Goal: Transaction & Acquisition: Purchase product/service

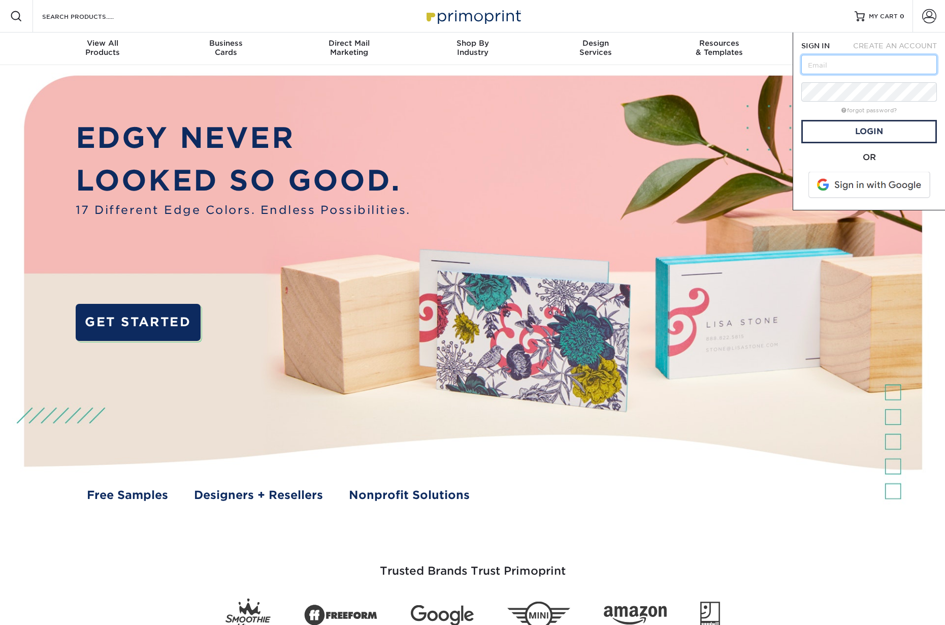
type input "[EMAIL_ADDRESS][DOMAIN_NAME]"
click at [886, 135] on link "Login" at bounding box center [869, 131] width 136 height 23
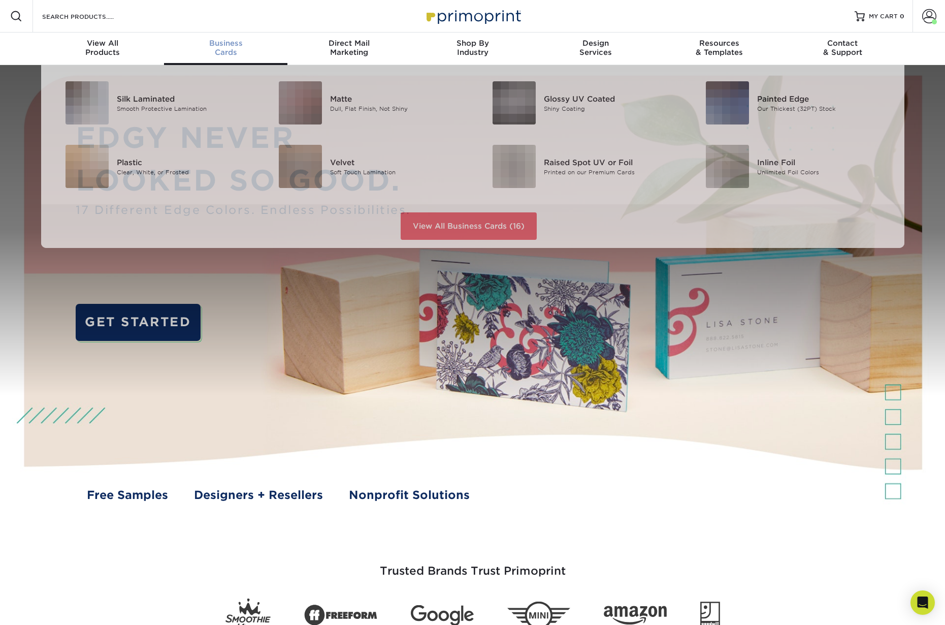
click at [217, 45] on span "Business" at bounding box center [225, 43] width 123 height 9
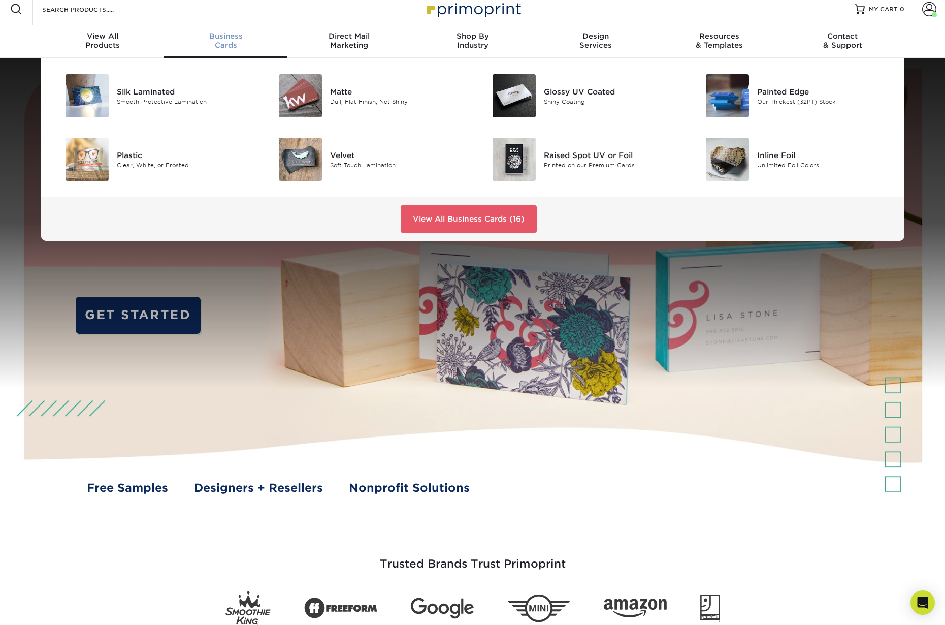
scroll to position [6, 0]
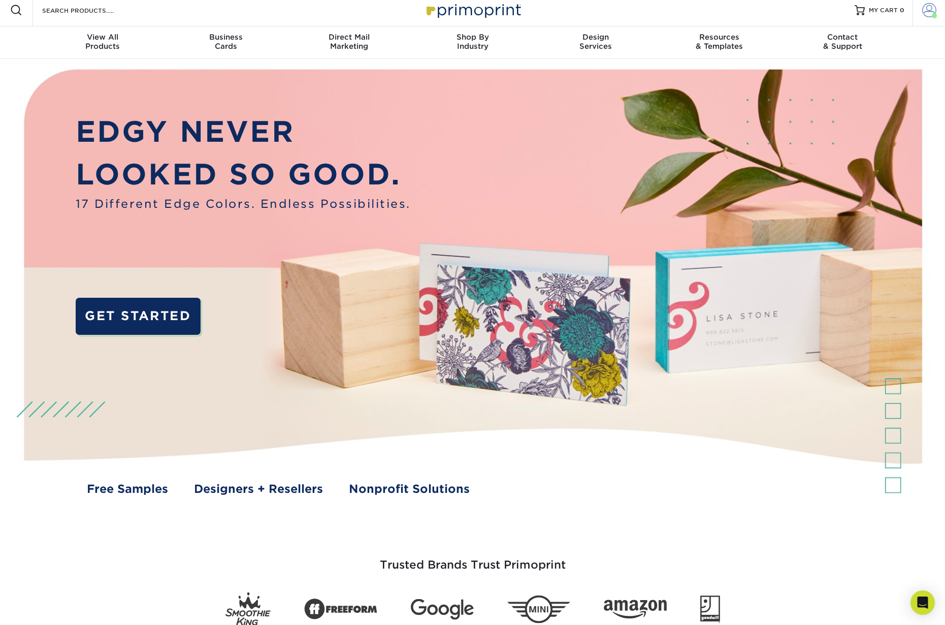
click at [927, 14] on span at bounding box center [929, 10] width 14 height 14
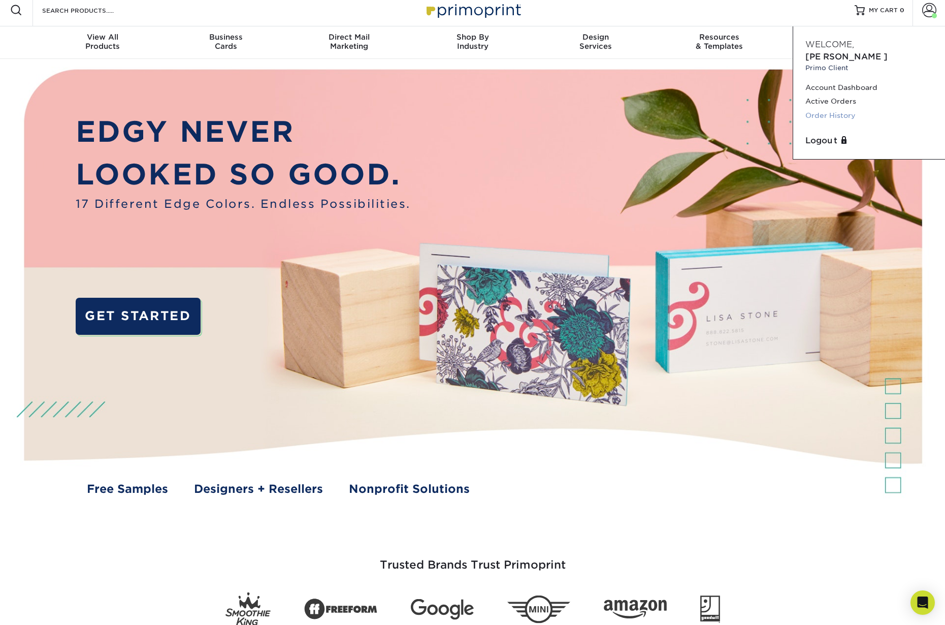
click at [836, 109] on link "Order History" at bounding box center [868, 116] width 127 height 14
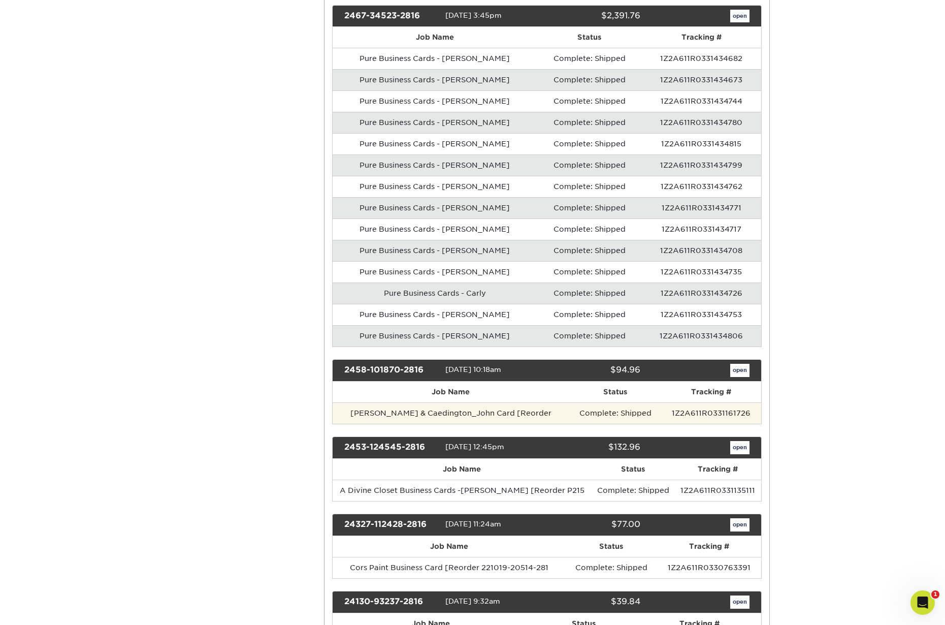
scroll to position [1619, 0]
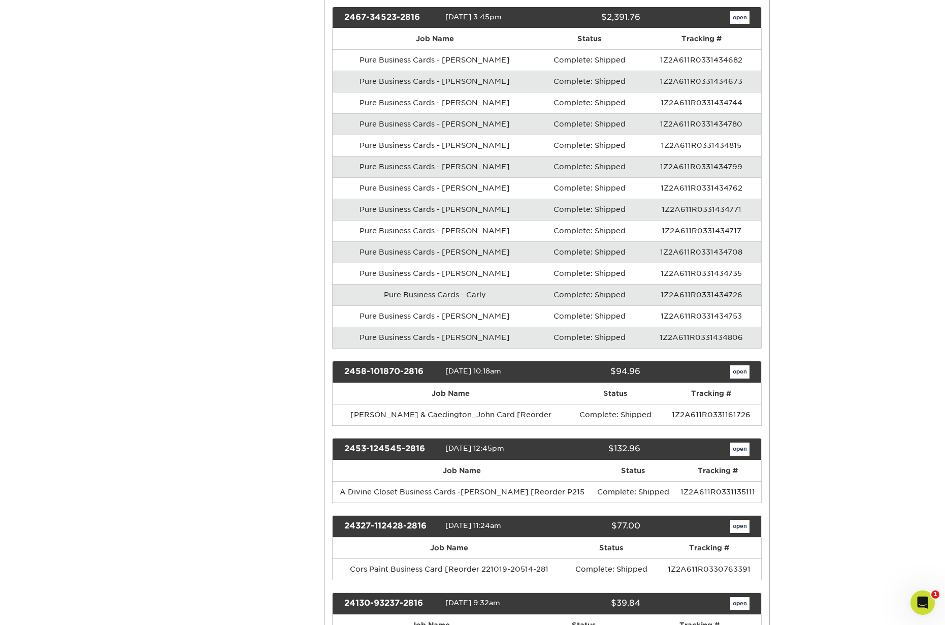
click at [739, 442] on link "open" at bounding box center [739, 448] width 19 height 13
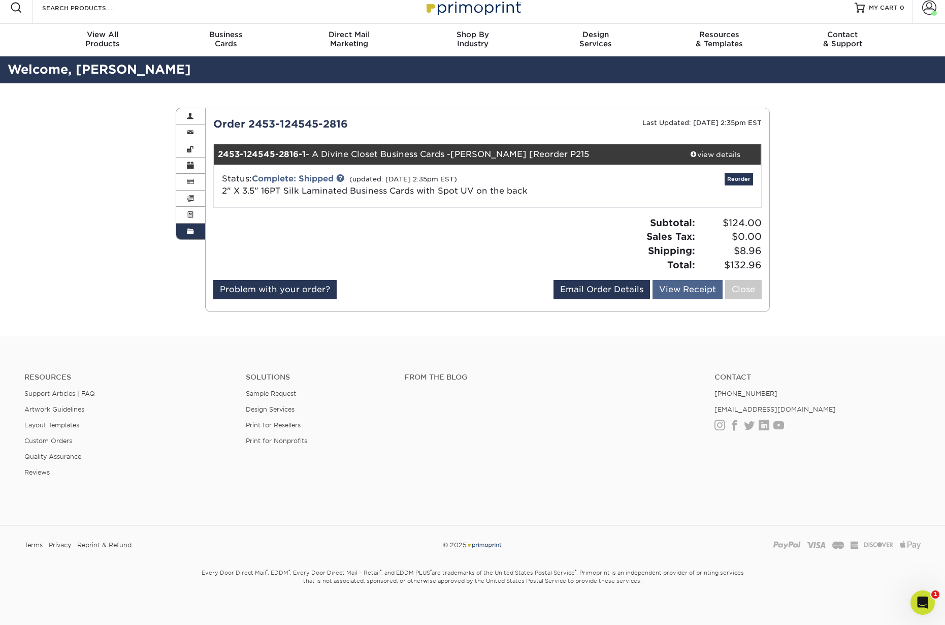
scroll to position [6, 1]
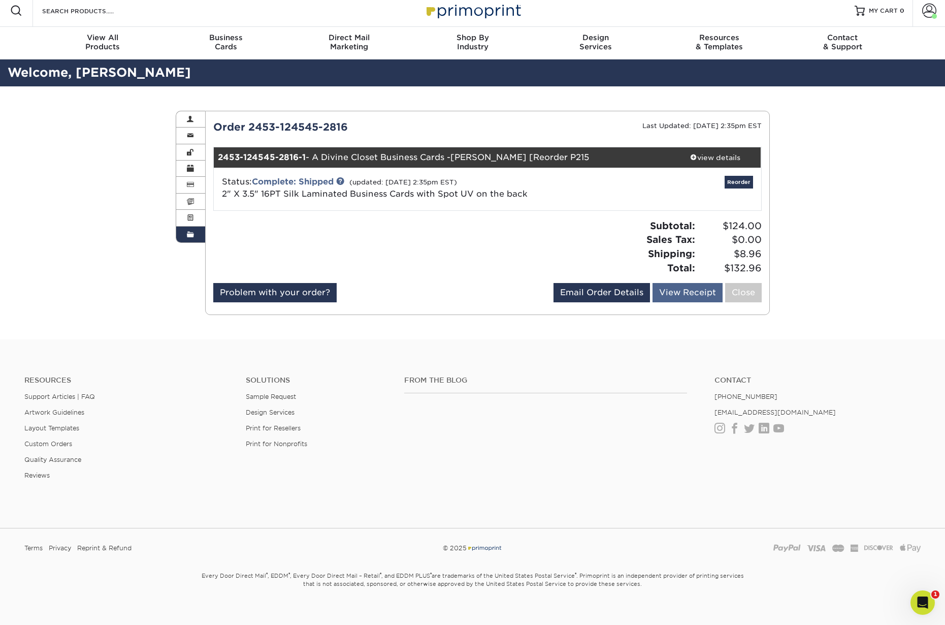
click at [706, 289] on link "View Receipt" at bounding box center [688, 292] width 70 height 19
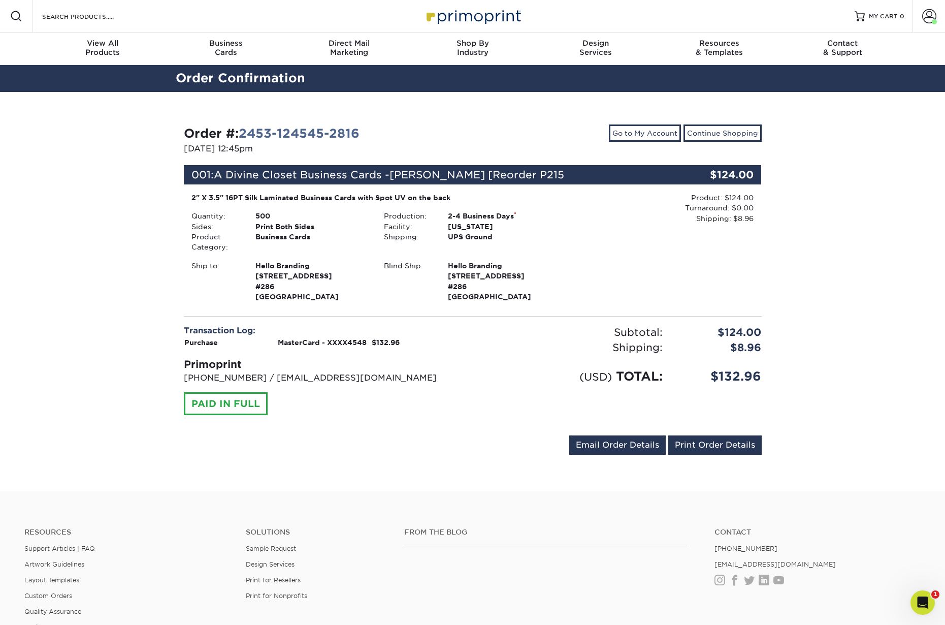
drag, startPoint x: 192, startPoint y: 197, endPoint x: 458, endPoint y: 196, distance: 266.1
click at [458, 196] on div "2" X 3.5" 16PT Silk Laminated Business Cards with Spot UV on the back" at bounding box center [376, 197] width 370 height 10
copy div "2" X 3.5" 16PT Silk Laminated Business Cards with Spot UV on the back"
drag, startPoint x: 80, startPoint y: 148, endPoint x: 112, endPoint y: 118, distance: 43.8
click at [80, 148] on div "Order #: 2453-124545-2816 05/03/2024 12:45pm Go to My Account Continue Shopping…" at bounding box center [472, 292] width 945 height 400
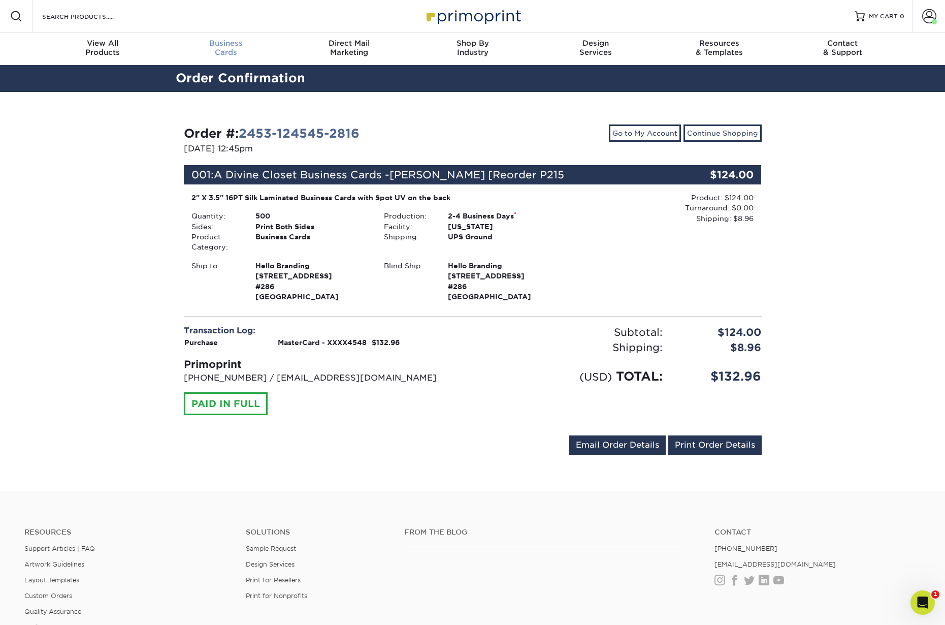
click at [231, 40] on span "Business" at bounding box center [225, 43] width 123 height 9
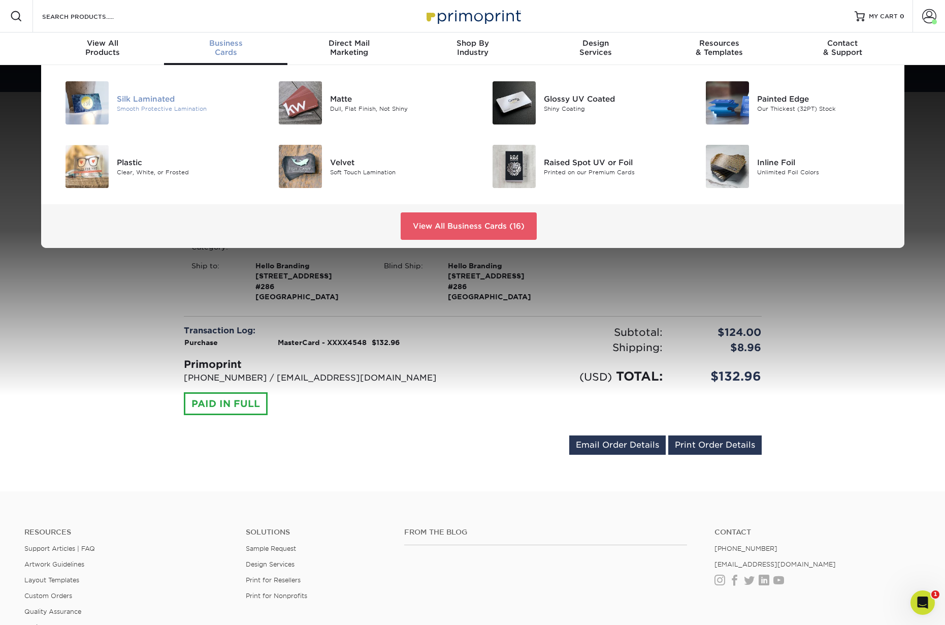
click at [156, 99] on div "Silk Laminated" at bounding box center [184, 98] width 135 height 11
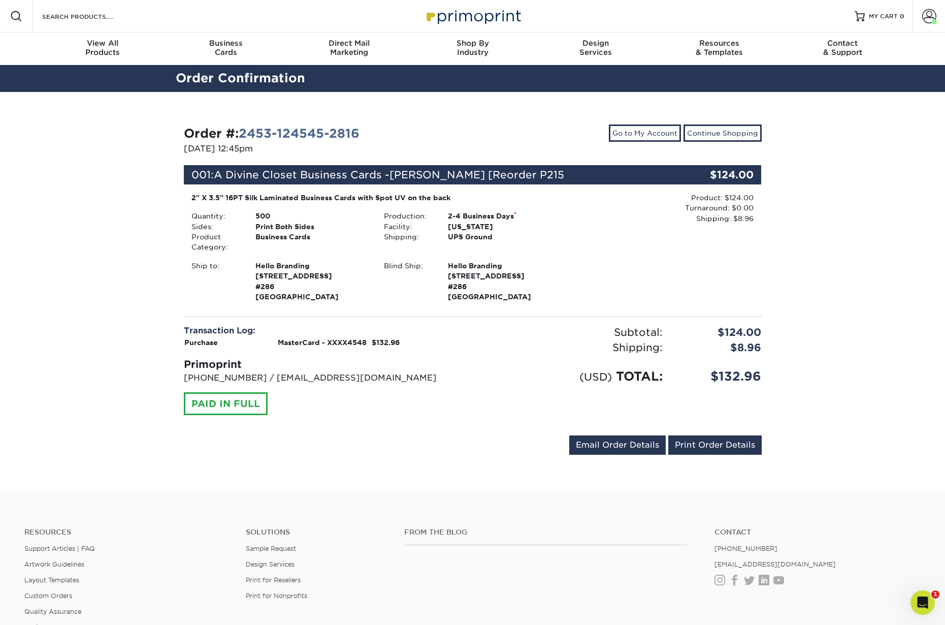
click at [425, 400] on div "Transaction Log: Purchase MasterCard - XXXX4548 $132.96 Primoprint 704-837-7757…" at bounding box center [324, 369] width 297 height 90
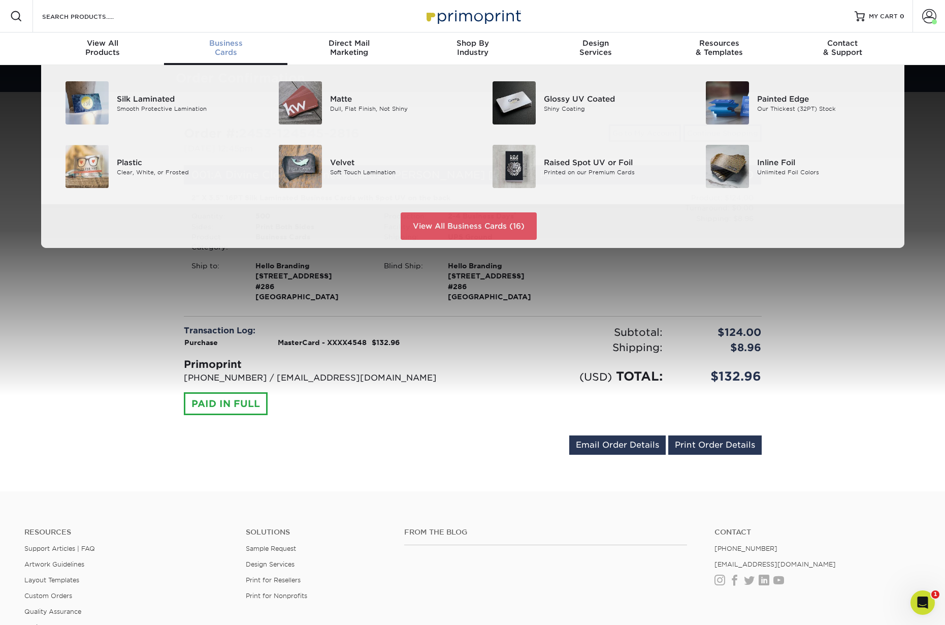
click at [224, 47] on span "Business" at bounding box center [225, 43] width 123 height 9
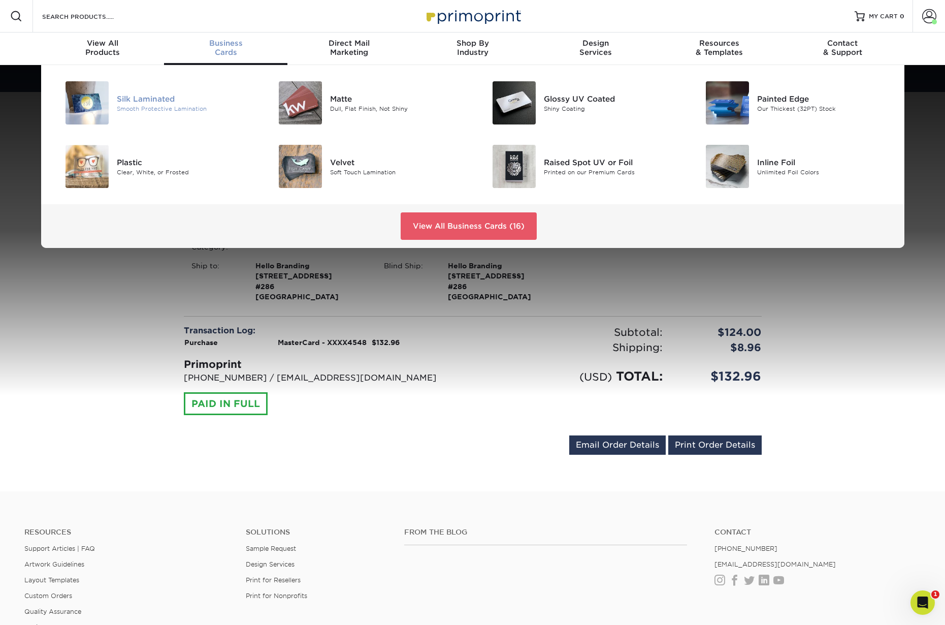
click at [154, 103] on div "Silk Laminated" at bounding box center [184, 98] width 135 height 11
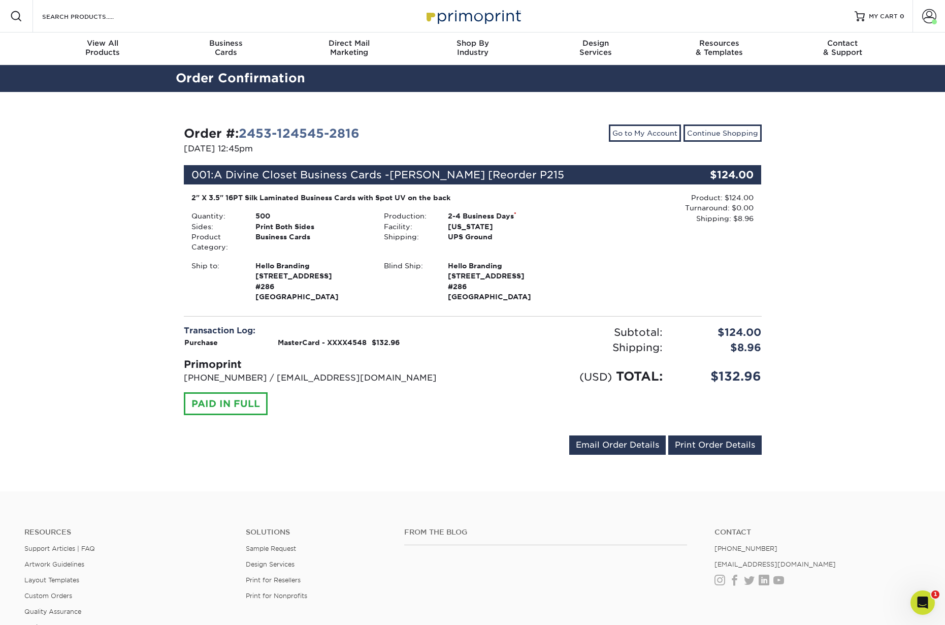
click at [143, 375] on div "Order #: 2453-124545-2816 05/03/2024 12:45pm Go to My Account Continue Shopping…" at bounding box center [472, 292] width 945 height 400
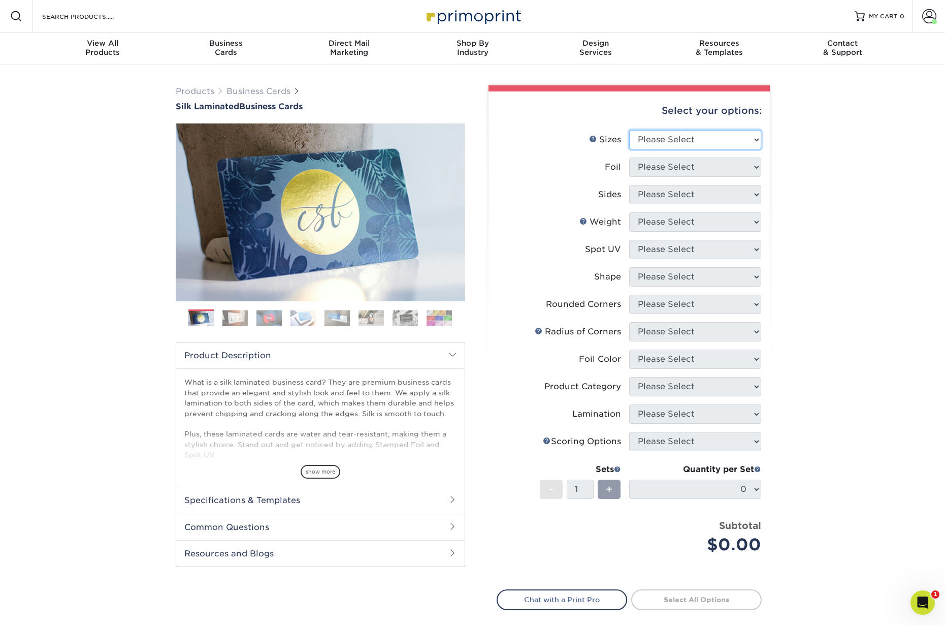
select select "2.00x3.50"
select select "0"
select select "13abbda7-1d64-4f25-8bb2-c179b224825d"
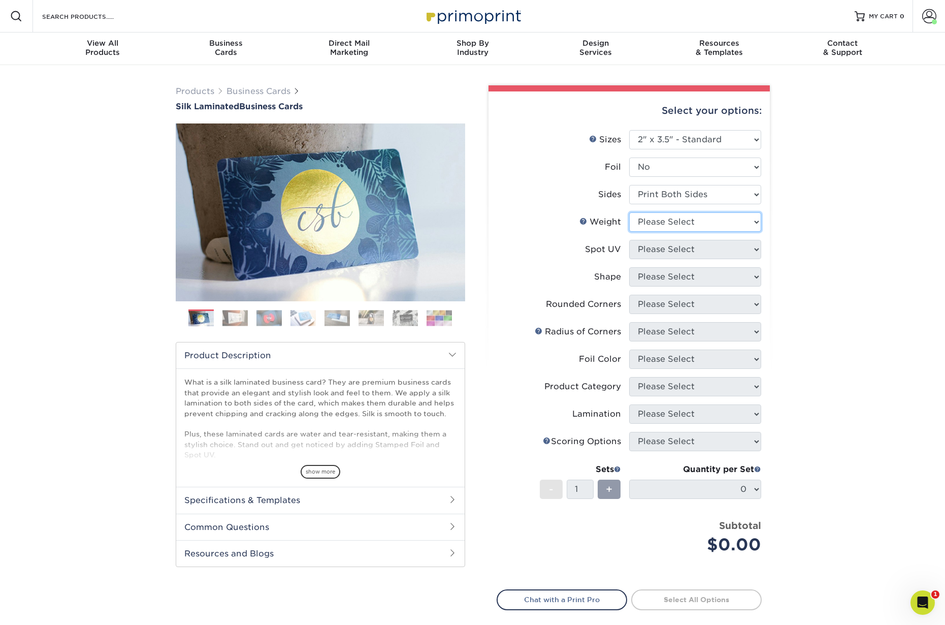
select select "16PT"
select select "3"
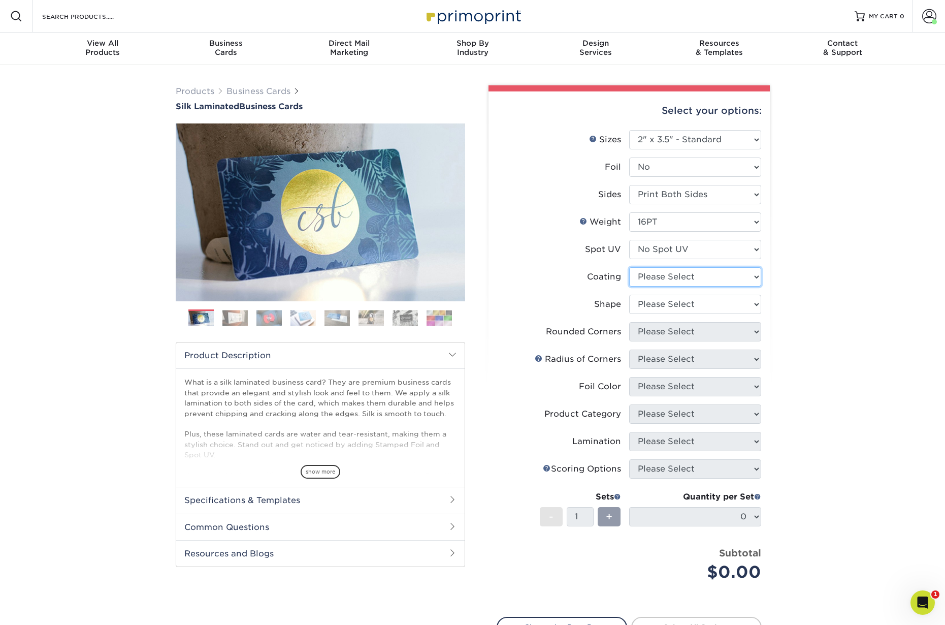
select select "3e7618de-abca-4bda-9f97-8b9129e913d8"
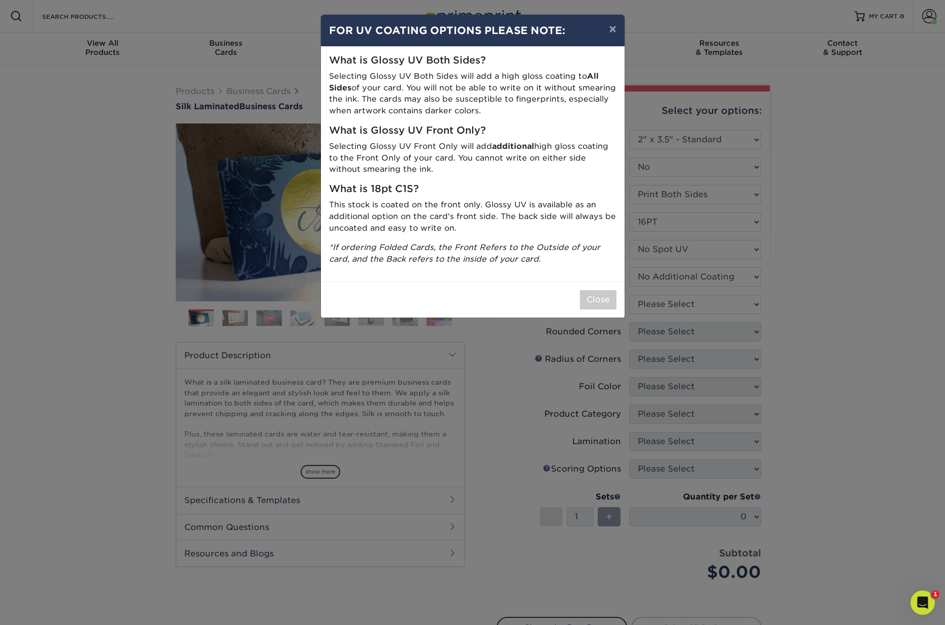
drag, startPoint x: 594, startPoint y: 293, endPoint x: 606, endPoint y: 297, distance: 12.2
click at [594, 293] on button "Close" at bounding box center [598, 299] width 37 height 19
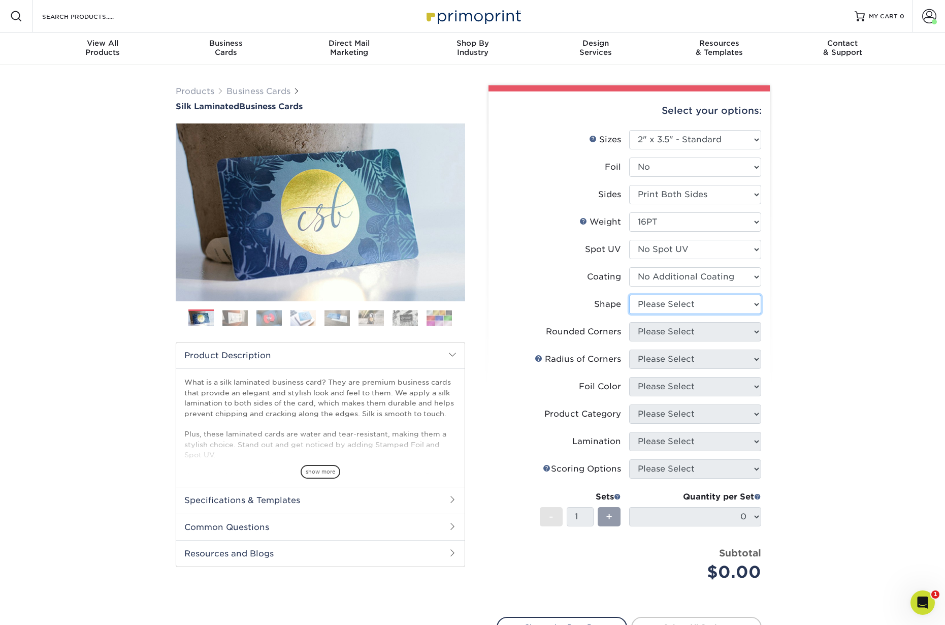
select select "standard"
select select "0"
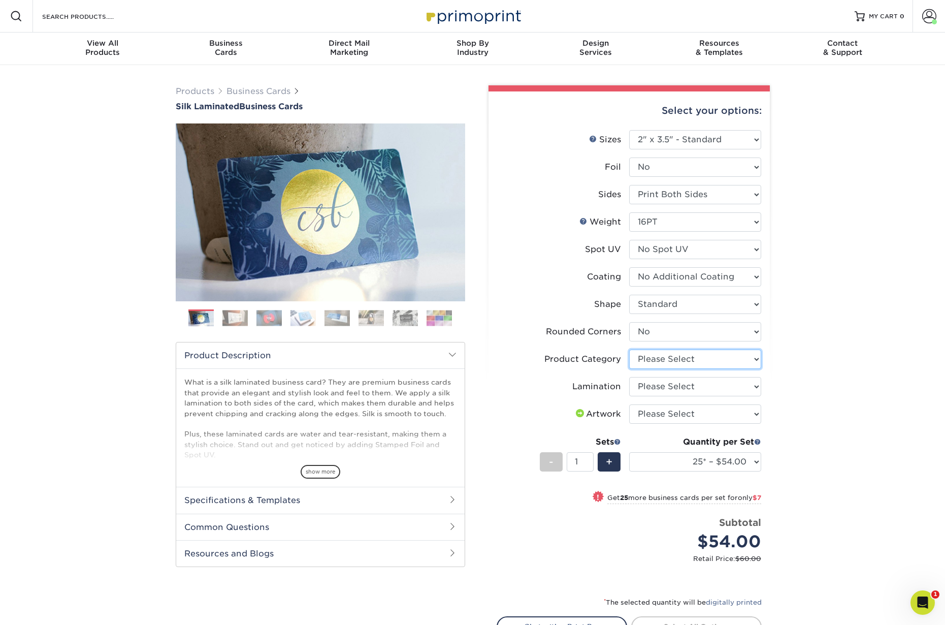
select select "3b5148f1-0588-4f88-a218-97bcfdce65c1"
select select "ccacb42f-45f7-42d3-bbd3-7c8421cf37f0"
select select "upload"
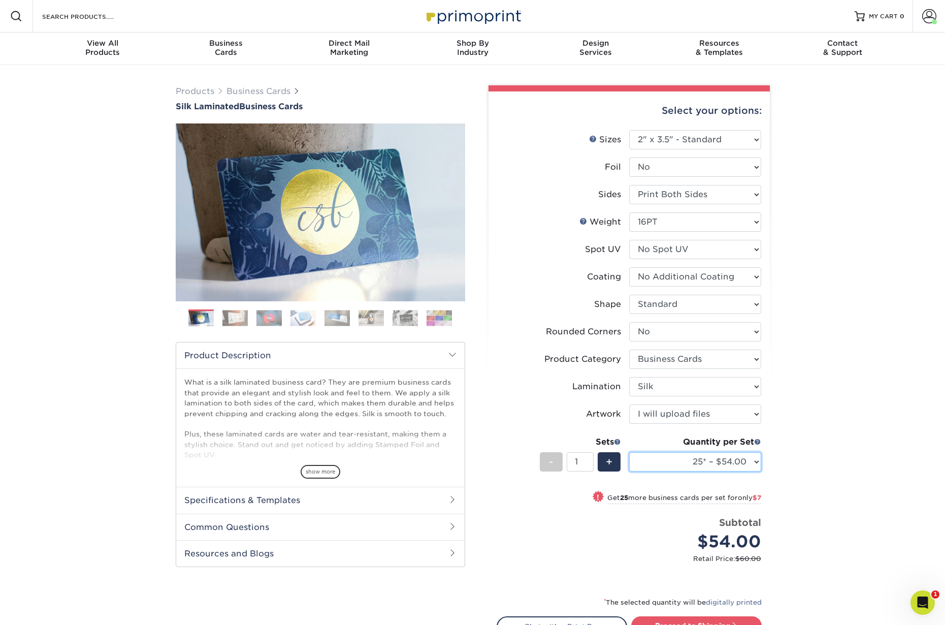
select select "100* – $75.00"
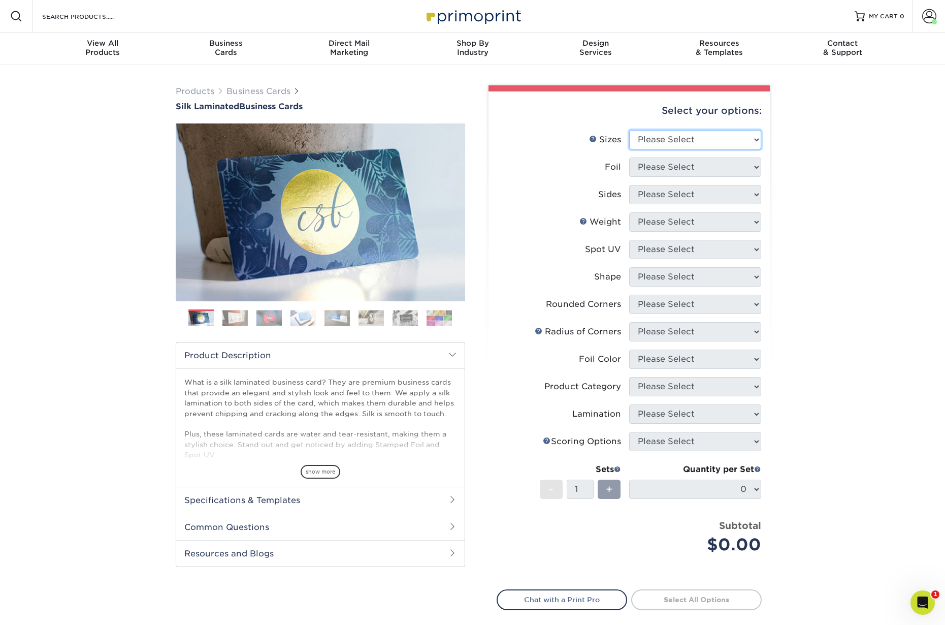
select select "2.00x3.50"
select select "0"
select select "13abbda7-1d64-4f25-8bb2-c179b224825d"
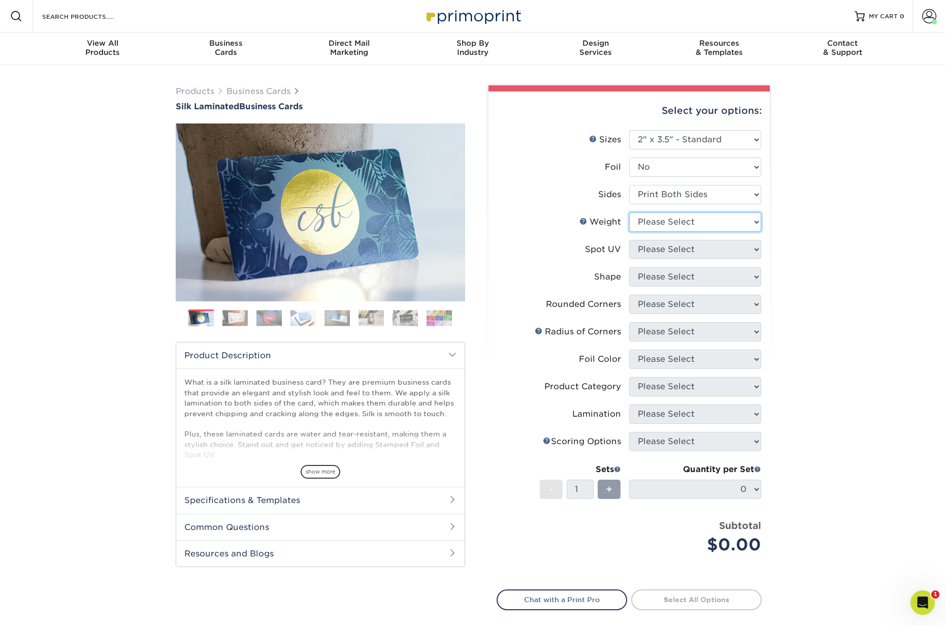
select select "16PT"
select select "2"
select select "standard"
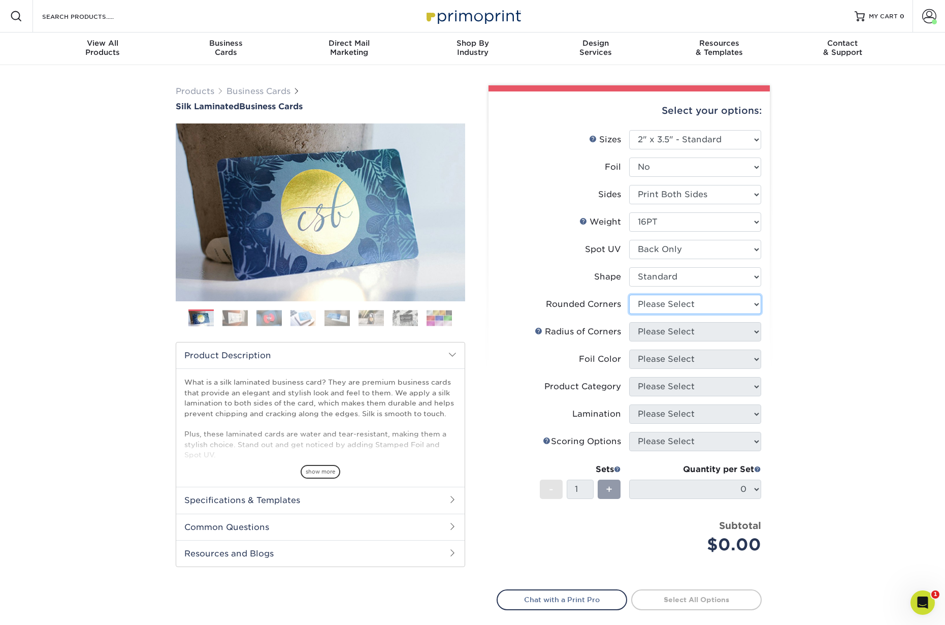
select select "0"
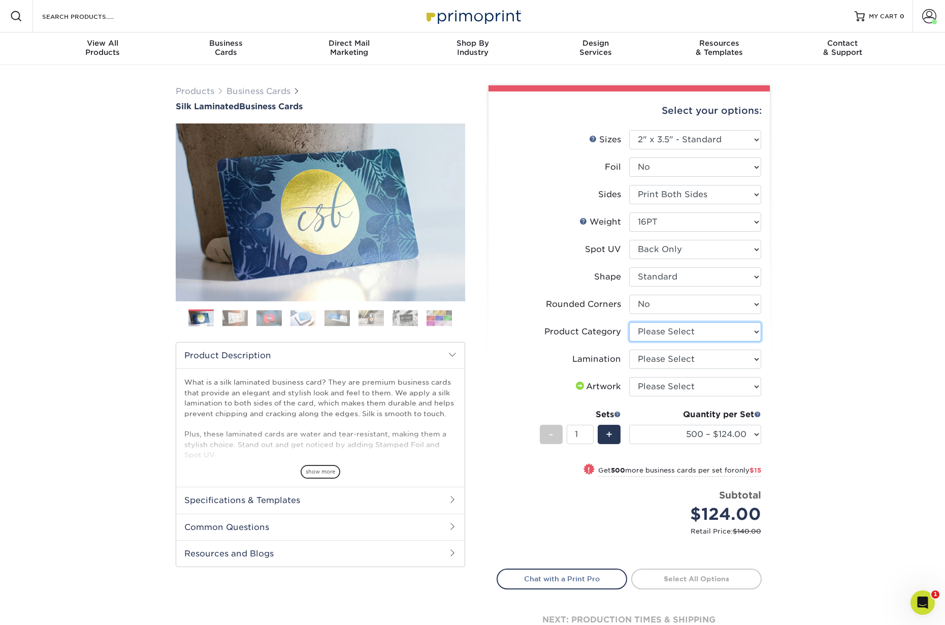
select select "3b5148f1-0588-4f88-a218-97bcfdce65c1"
select select "ccacb42f-45f7-42d3-bbd3-7c8421cf37f0"
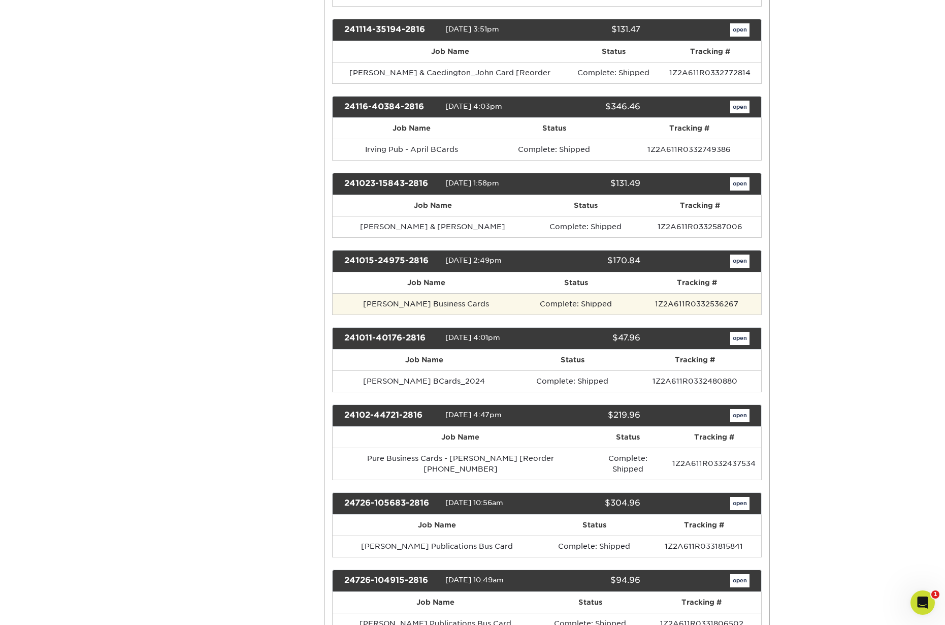
scroll to position [983, 0]
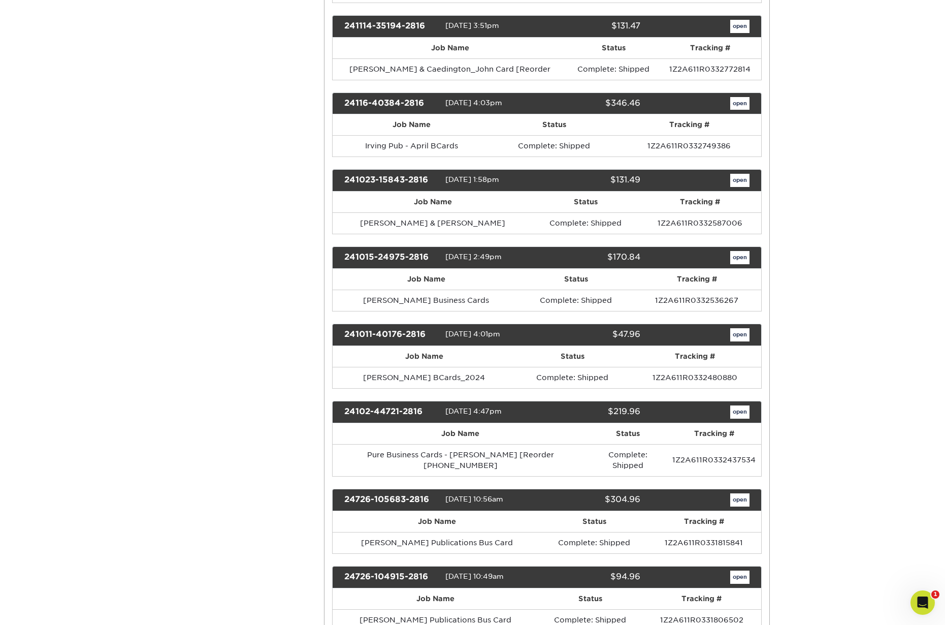
click at [737, 252] on link "open" at bounding box center [739, 257] width 19 height 13
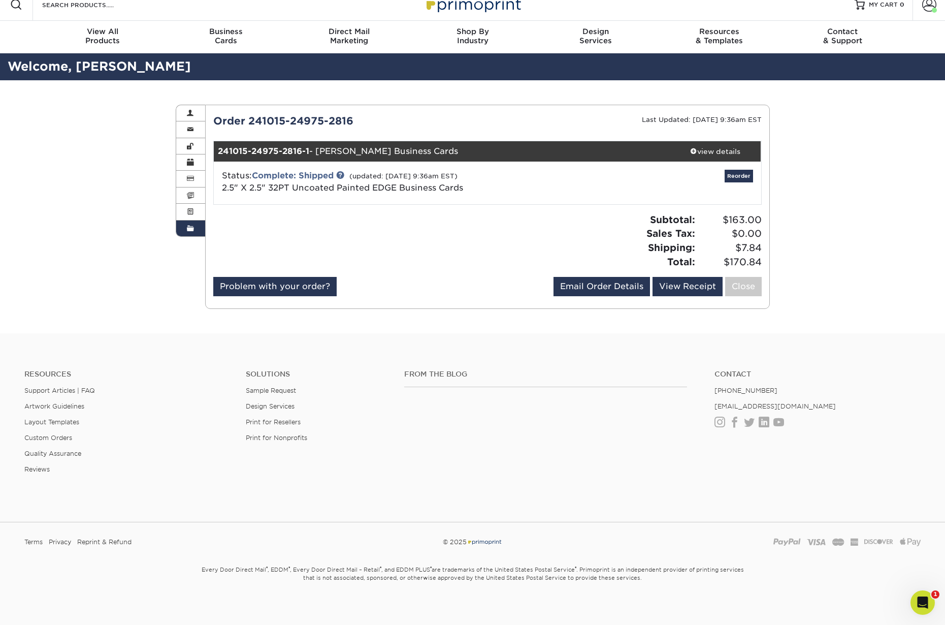
scroll to position [13, 0]
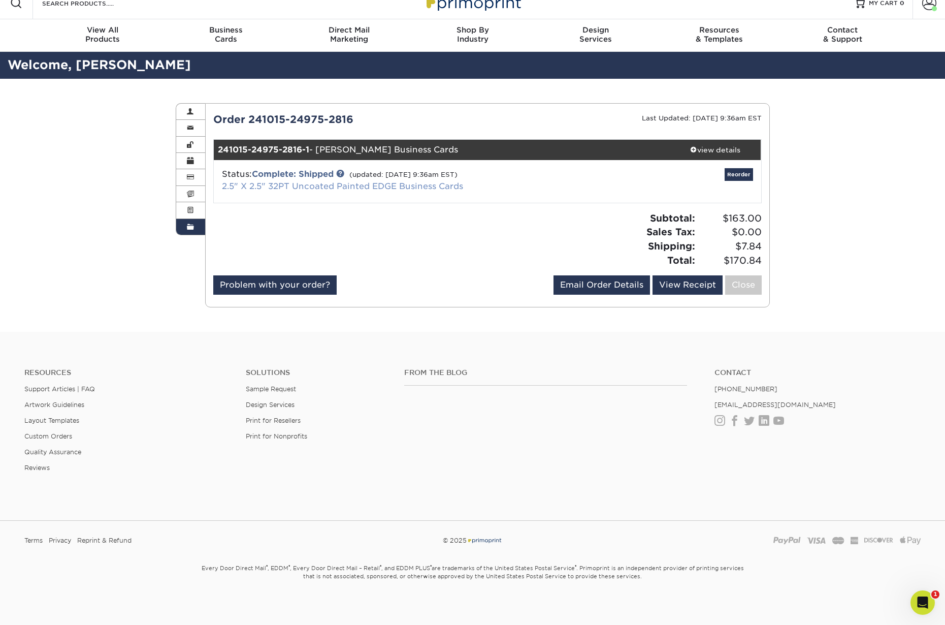
click at [279, 183] on link "2.5" X 2.5" 32PT Uncoated Painted EDGE Business Cards" at bounding box center [342, 186] width 241 height 10
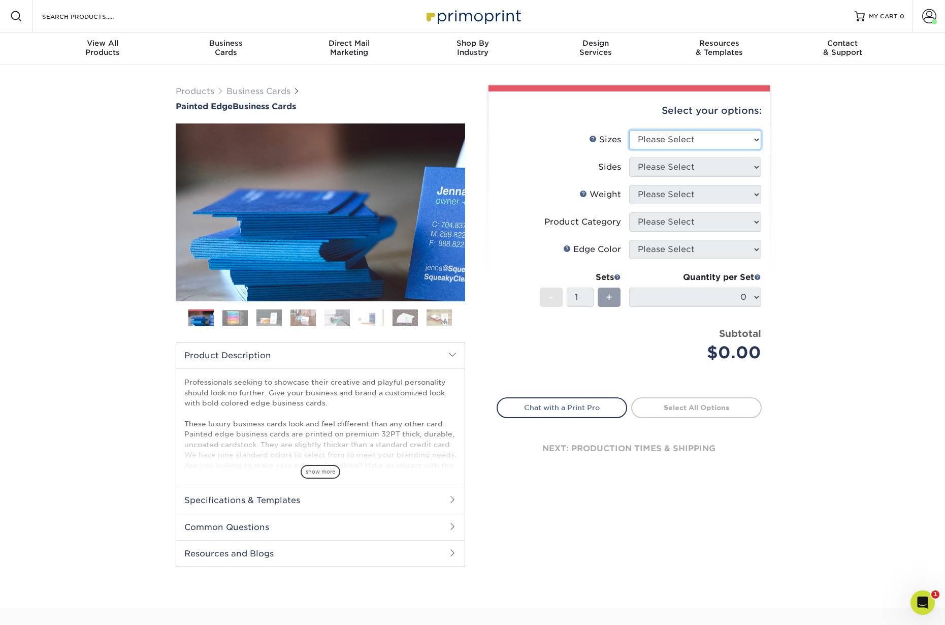
scroll to position [0, 1]
select select "2.50x2.50"
select select "13abbda7-1d64-4f25-8bb2-c179b224825d"
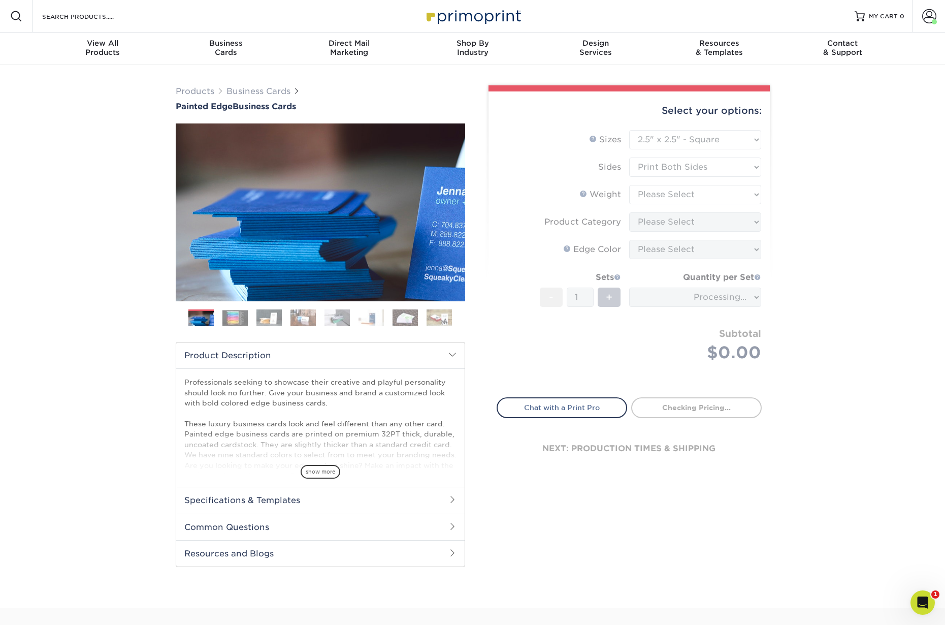
click at [658, 189] on form "Sizes Help Sizes Please Select 2" x 3.5" - Standard 2.125" x 3.375" - European …" at bounding box center [629, 257] width 265 height 255
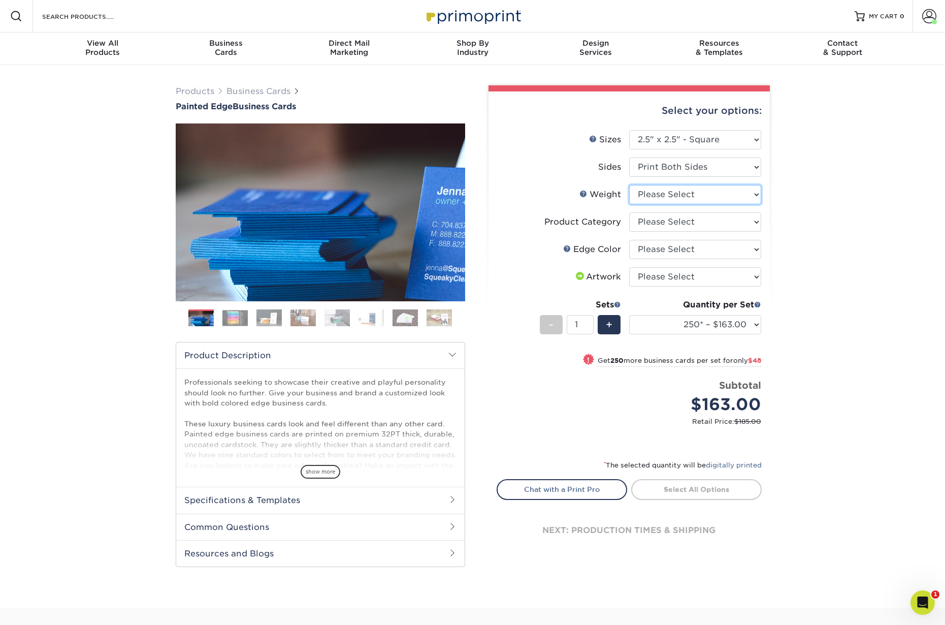
select select "32PTUC"
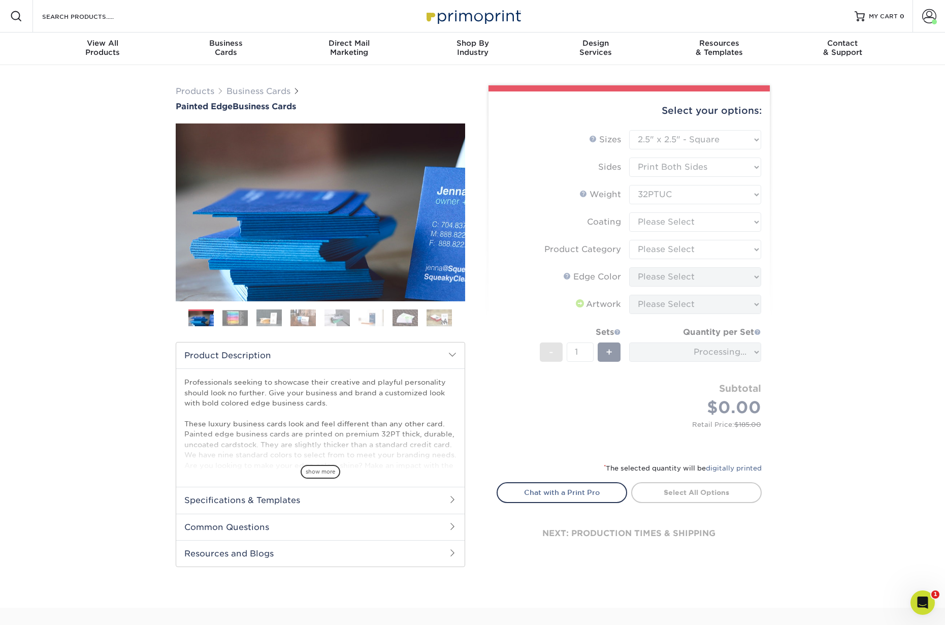
click at [655, 221] on form "Sizes Help Sizes Please Select 2" x 3.5" - Standard 2.125" x 3.375" - European …" at bounding box center [629, 290] width 265 height 320
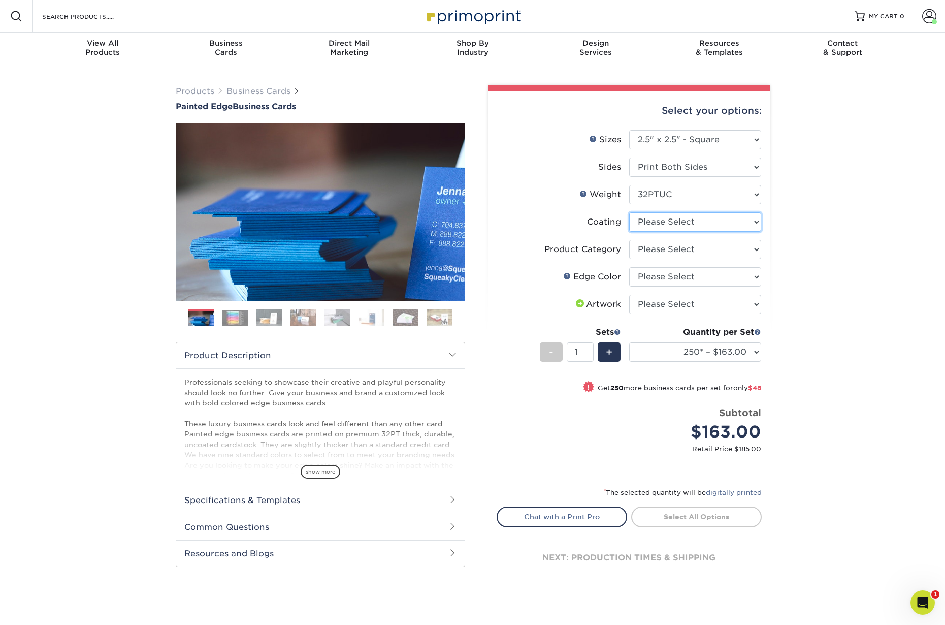
select select "3e7618de-abca-4bda-9f97-8b9129e913d8"
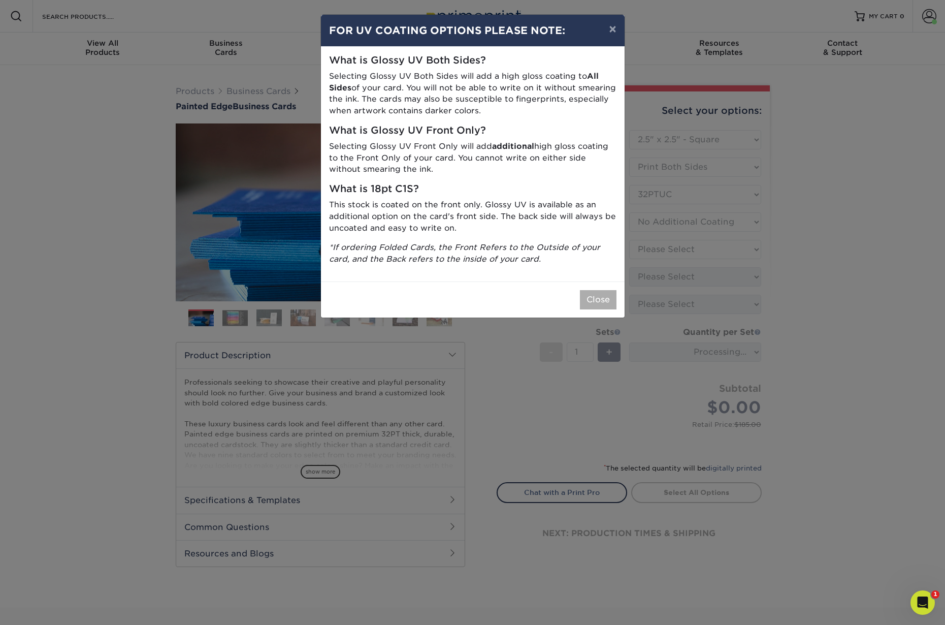
click at [601, 299] on button "Close" at bounding box center [598, 299] width 37 height 19
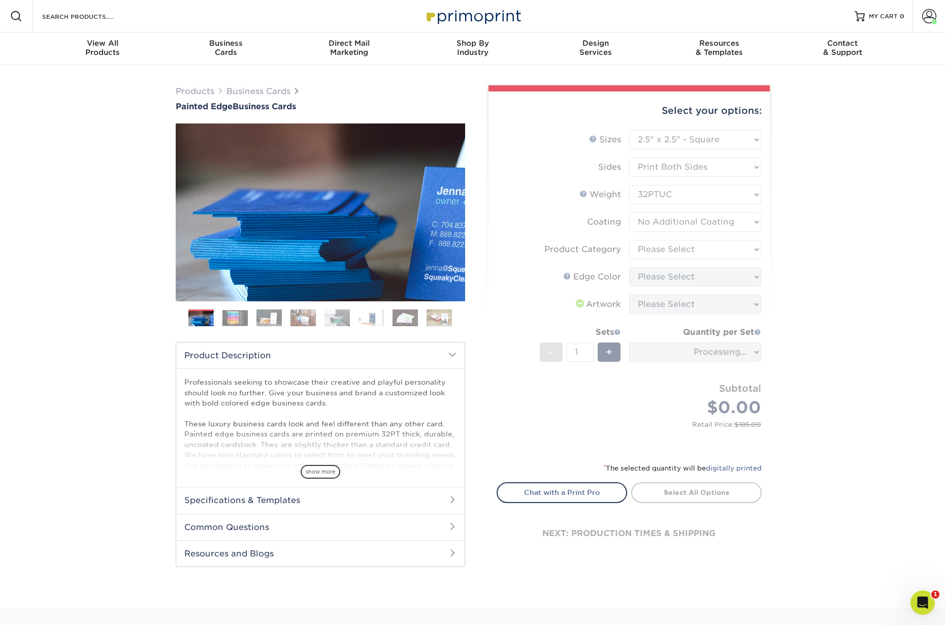
click at [658, 248] on form "Sizes Help Sizes Please Select 2" x 3.5" - Standard 2.125" x 3.375" - European …" at bounding box center [629, 290] width 265 height 320
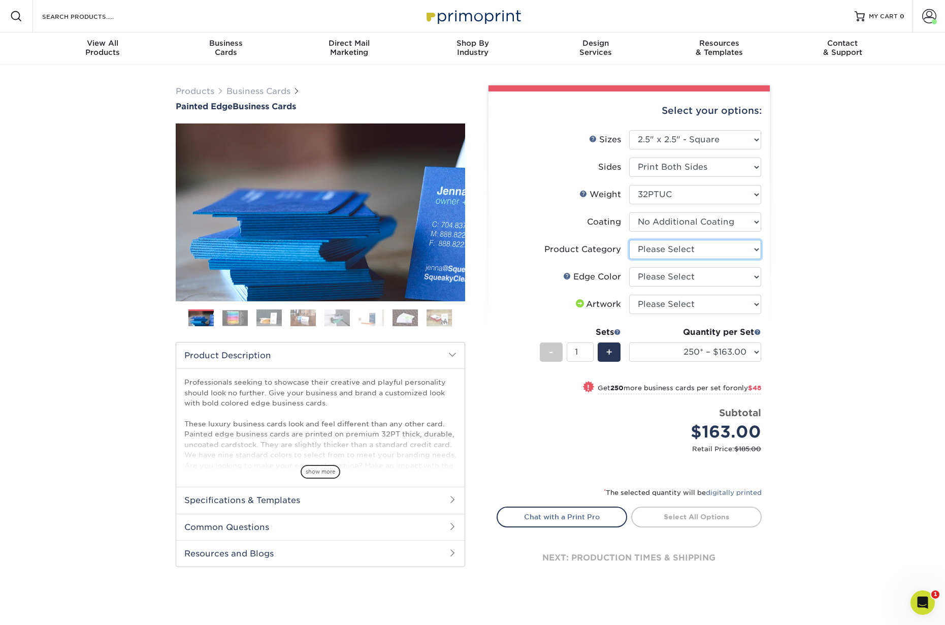
select select "3b5148f1-0588-4f88-a218-97bcfdce65c1"
select select "1ae850e6-61c5-45b7-a71d-f488378c5a25"
select select "upload"
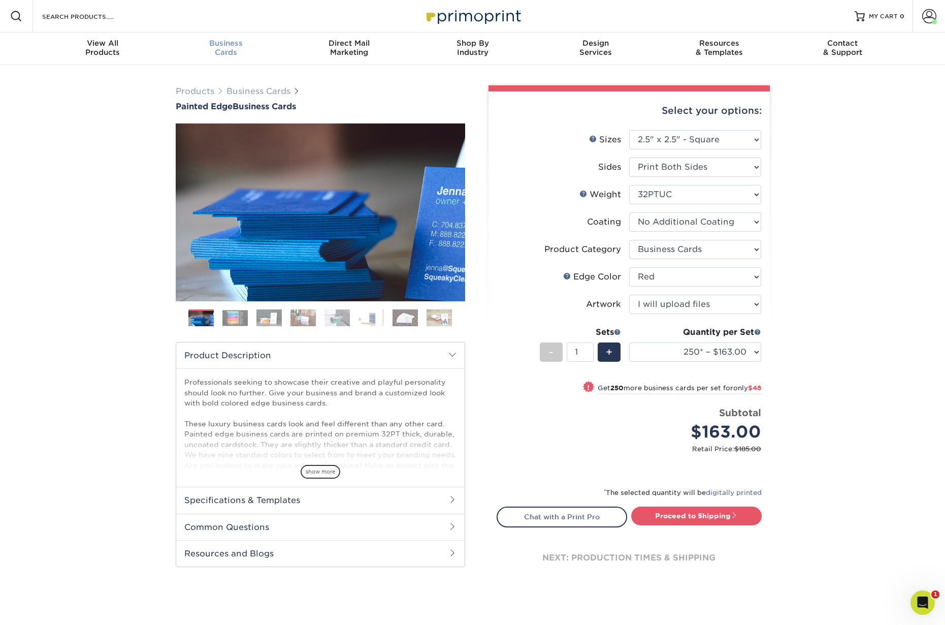
click at [237, 48] on div "Business Cards" at bounding box center [225, 48] width 123 height 18
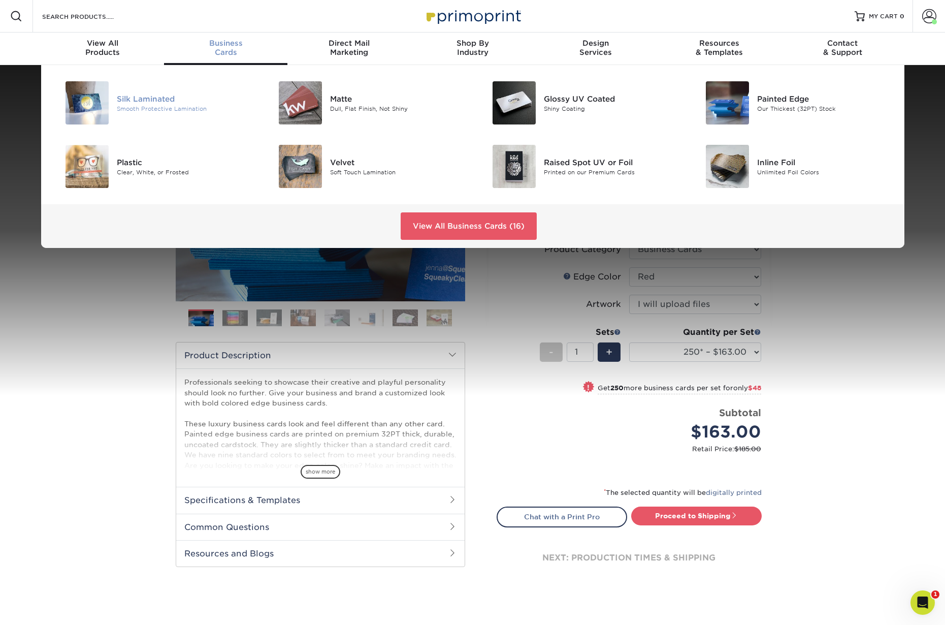
click at [163, 105] on div "Smooth Protective Lamination" at bounding box center [184, 108] width 135 height 9
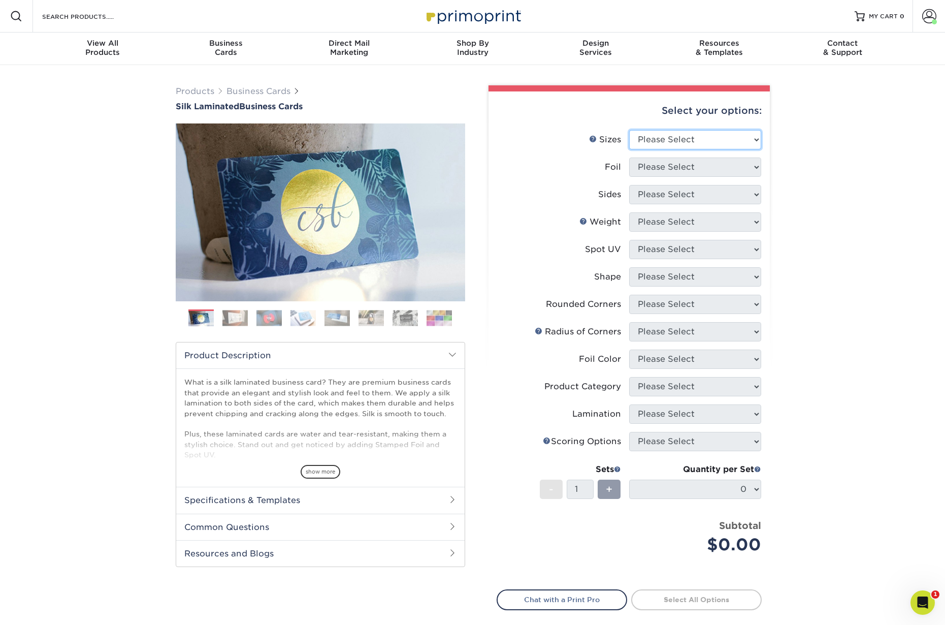
select select "2.00x3.50"
select select "0"
select select "13abbda7-1d64-4f25-8bb2-c179b224825d"
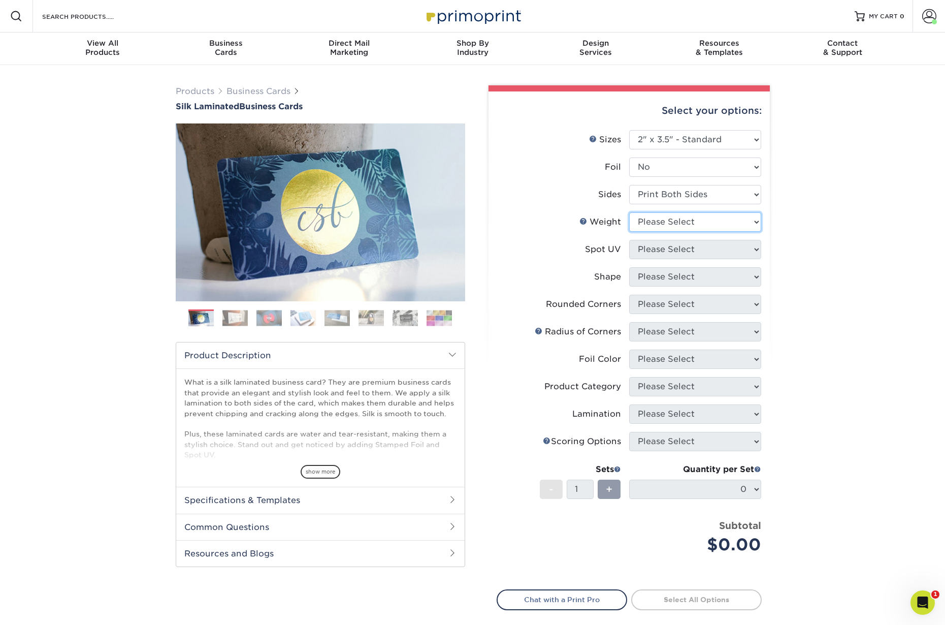
select select "16PT"
select select "3"
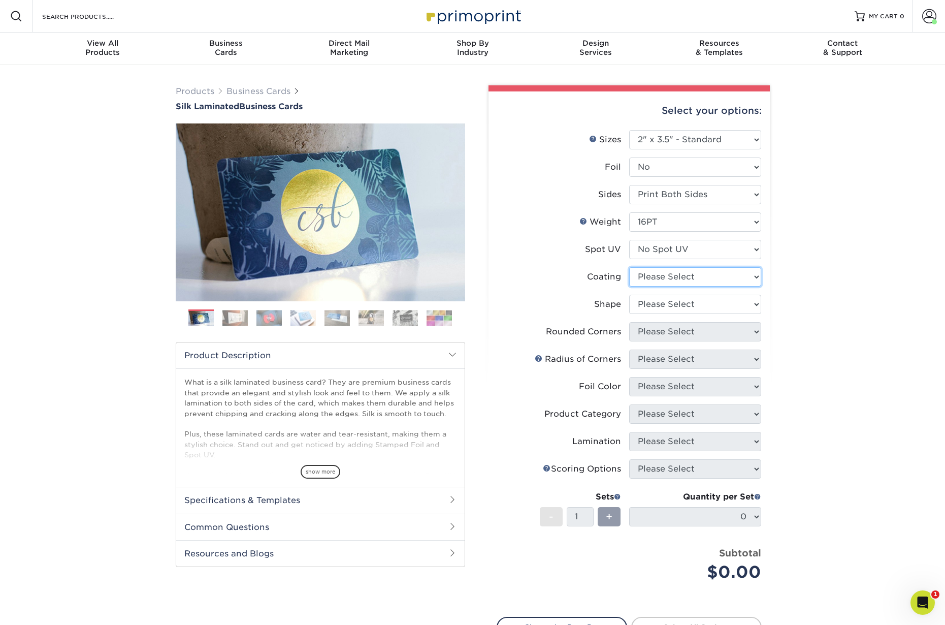
select select "3e7618de-abca-4bda-9f97-8b9129e913d8"
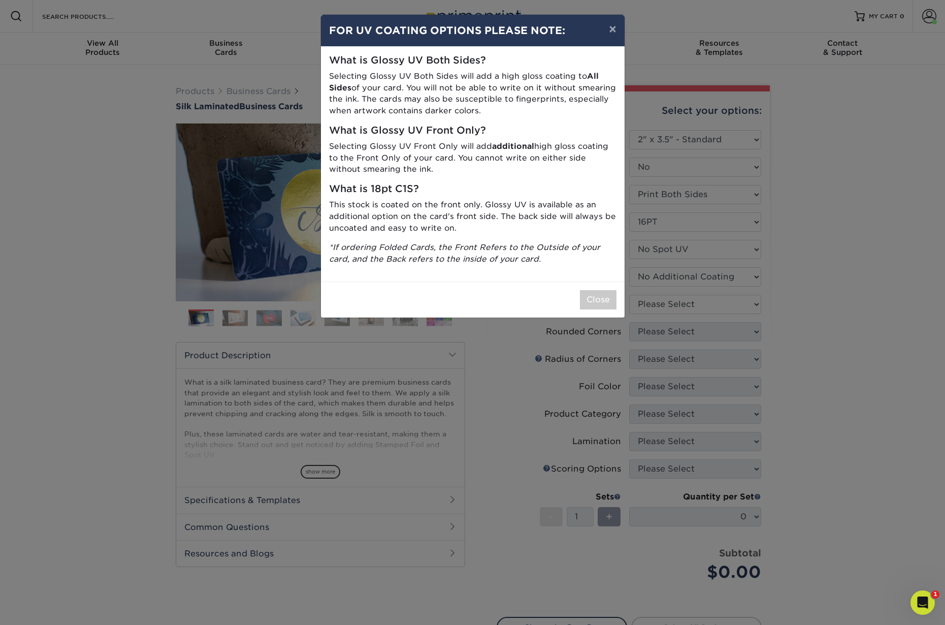
click at [662, 301] on div "× FOR UV COATING OPTIONS PLEASE NOTE: What is Glossy UV Both Sides? Selecting G…" at bounding box center [472, 312] width 945 height 625
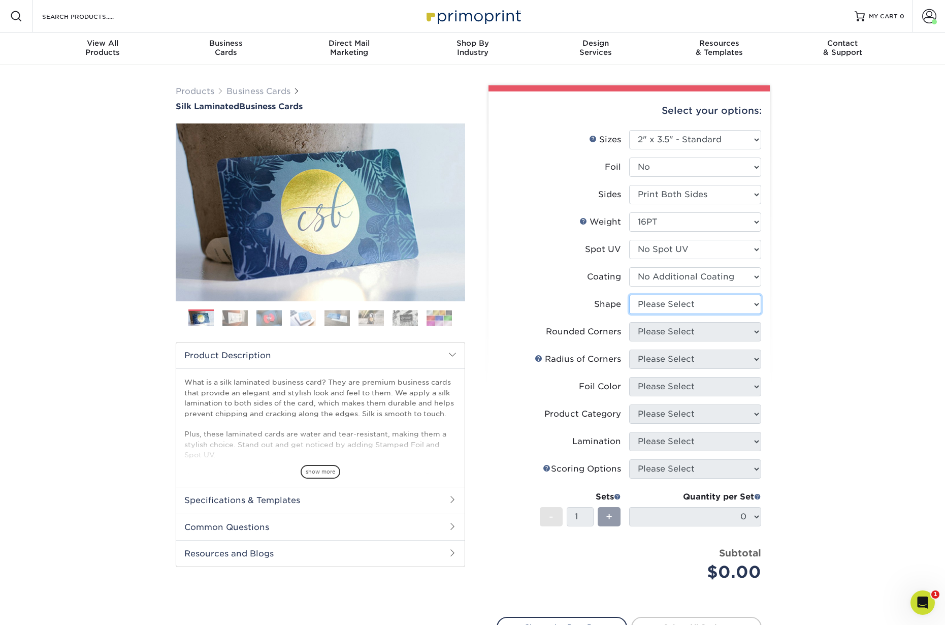
select select "standard"
select select "0"
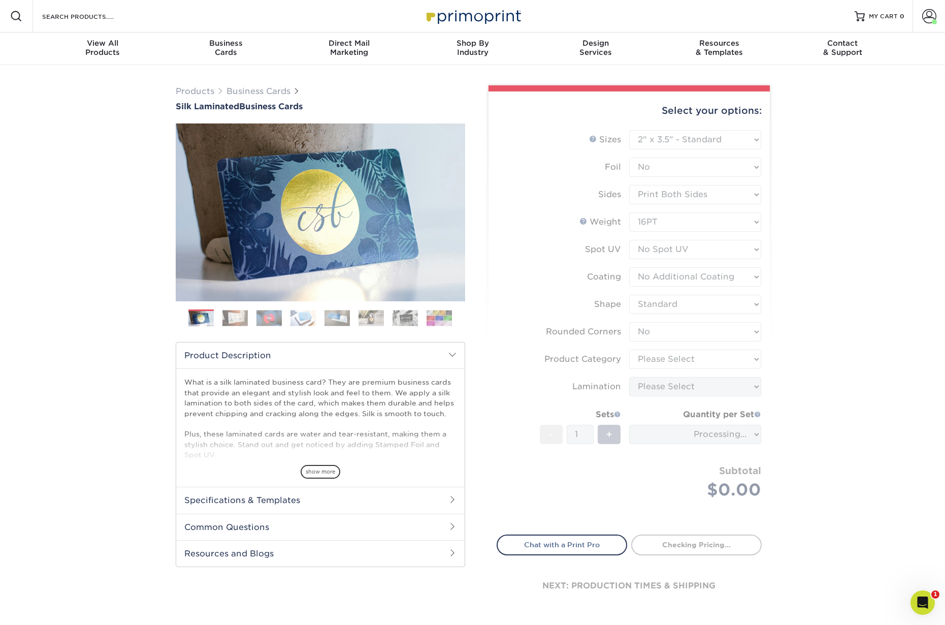
click at [651, 359] on form "Sizes Help Sizes Please Select 1.5" x 3.5" - Mini 1.75" x 3.5" - Mini 2" x 2" -…" at bounding box center [629, 326] width 265 height 393
